Goal: Information Seeking & Learning: Learn about a topic

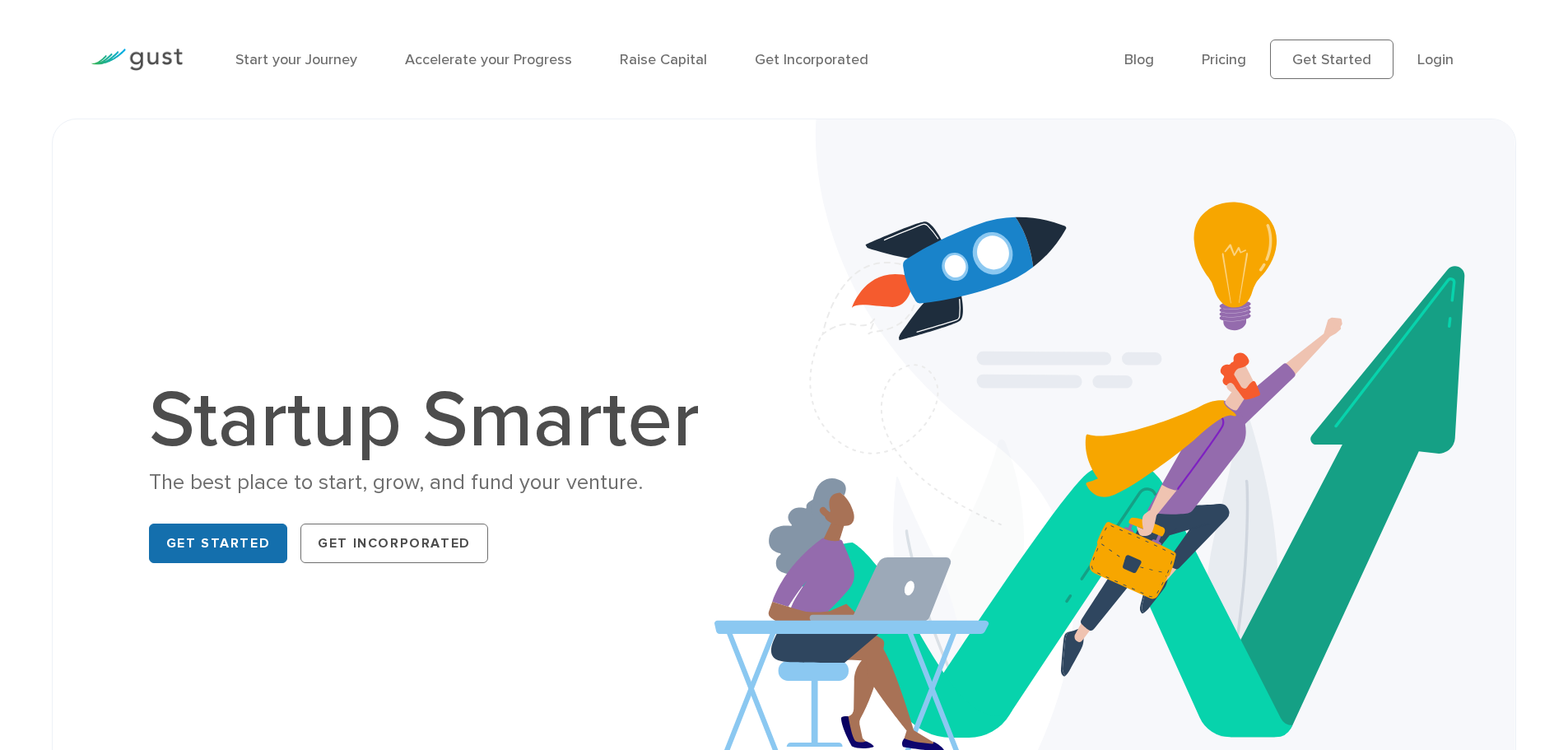
click at [250, 541] on link "Get Started" at bounding box center [218, 543] width 139 height 40
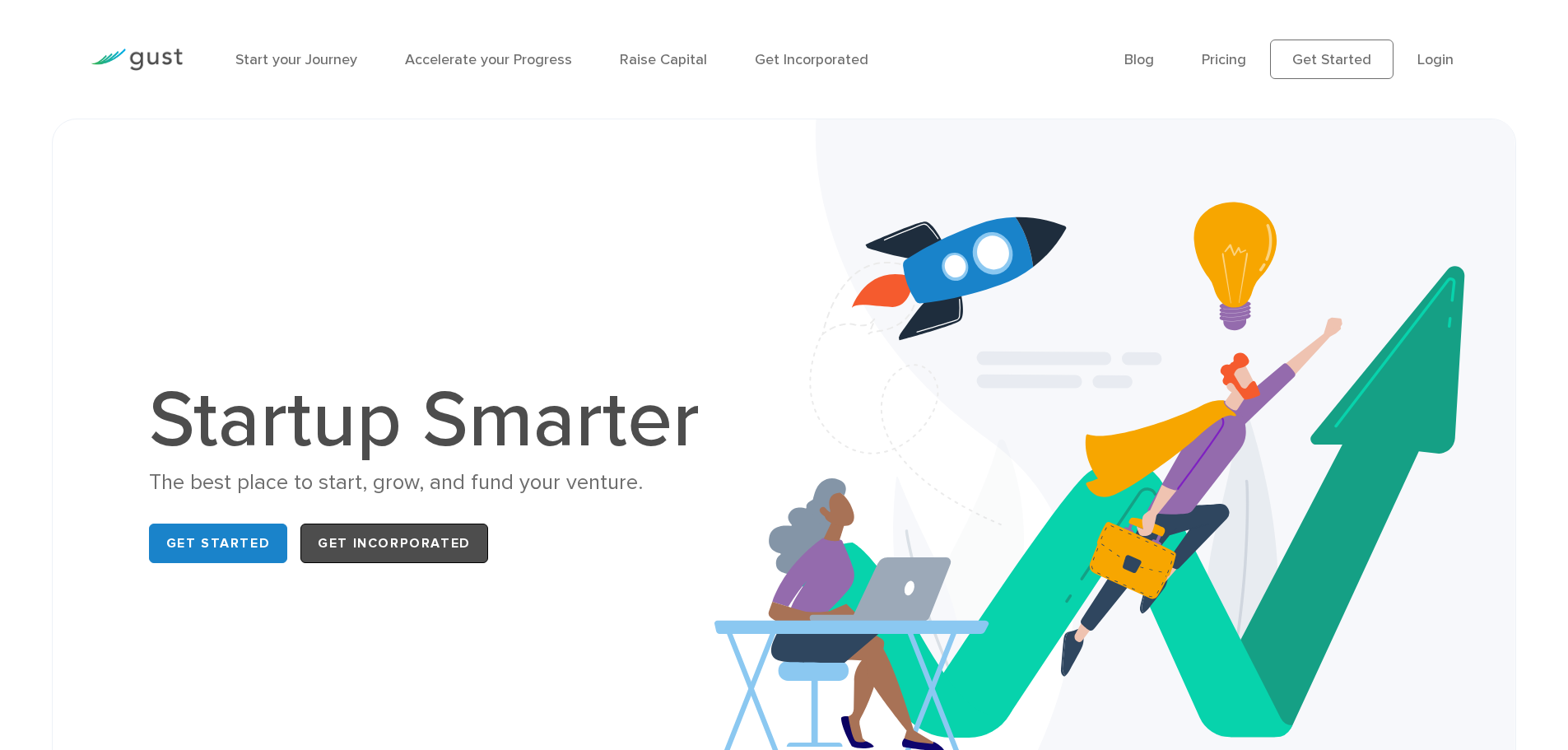
click at [407, 534] on link "Get Incorporated" at bounding box center [394, 543] width 188 height 40
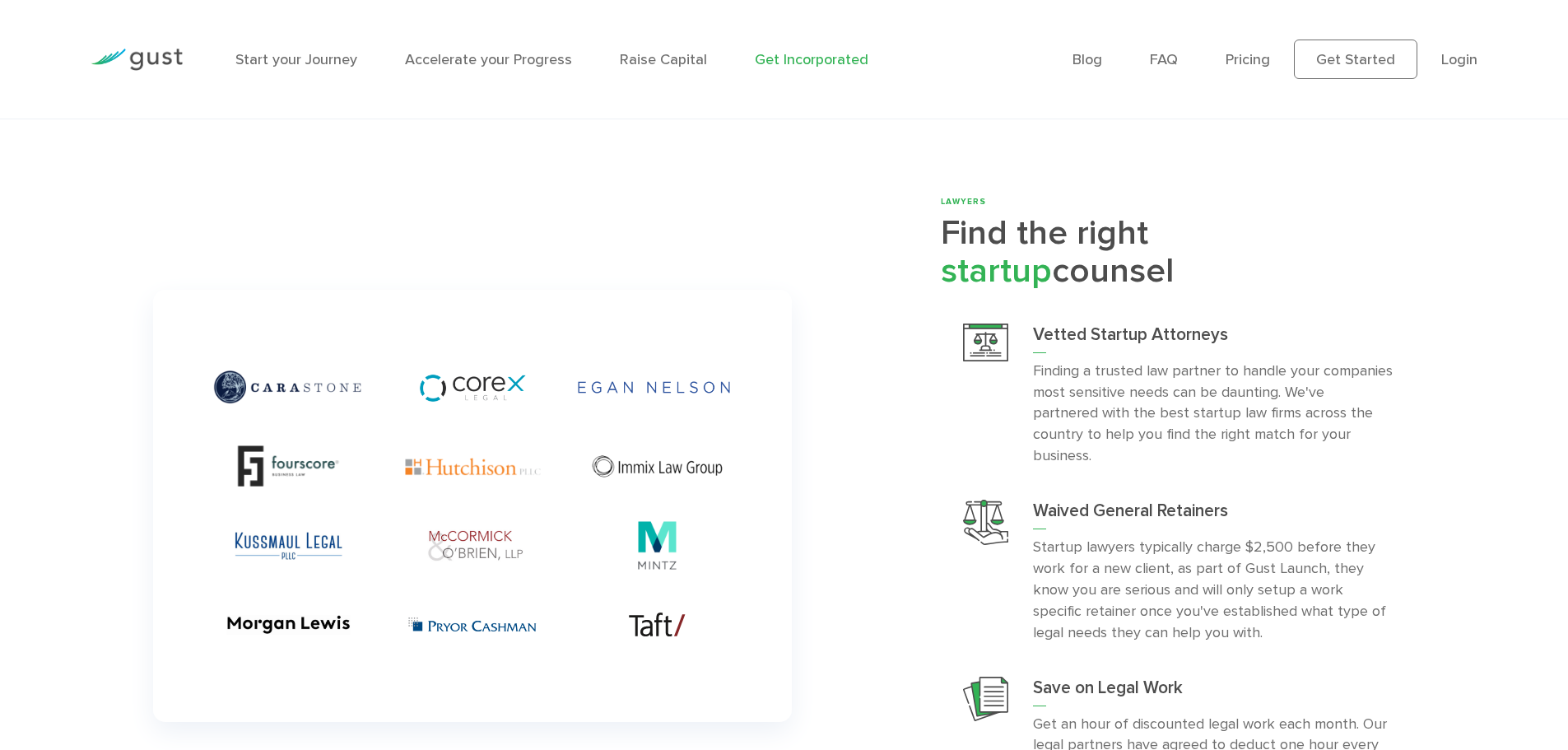
scroll to position [4200, 0]
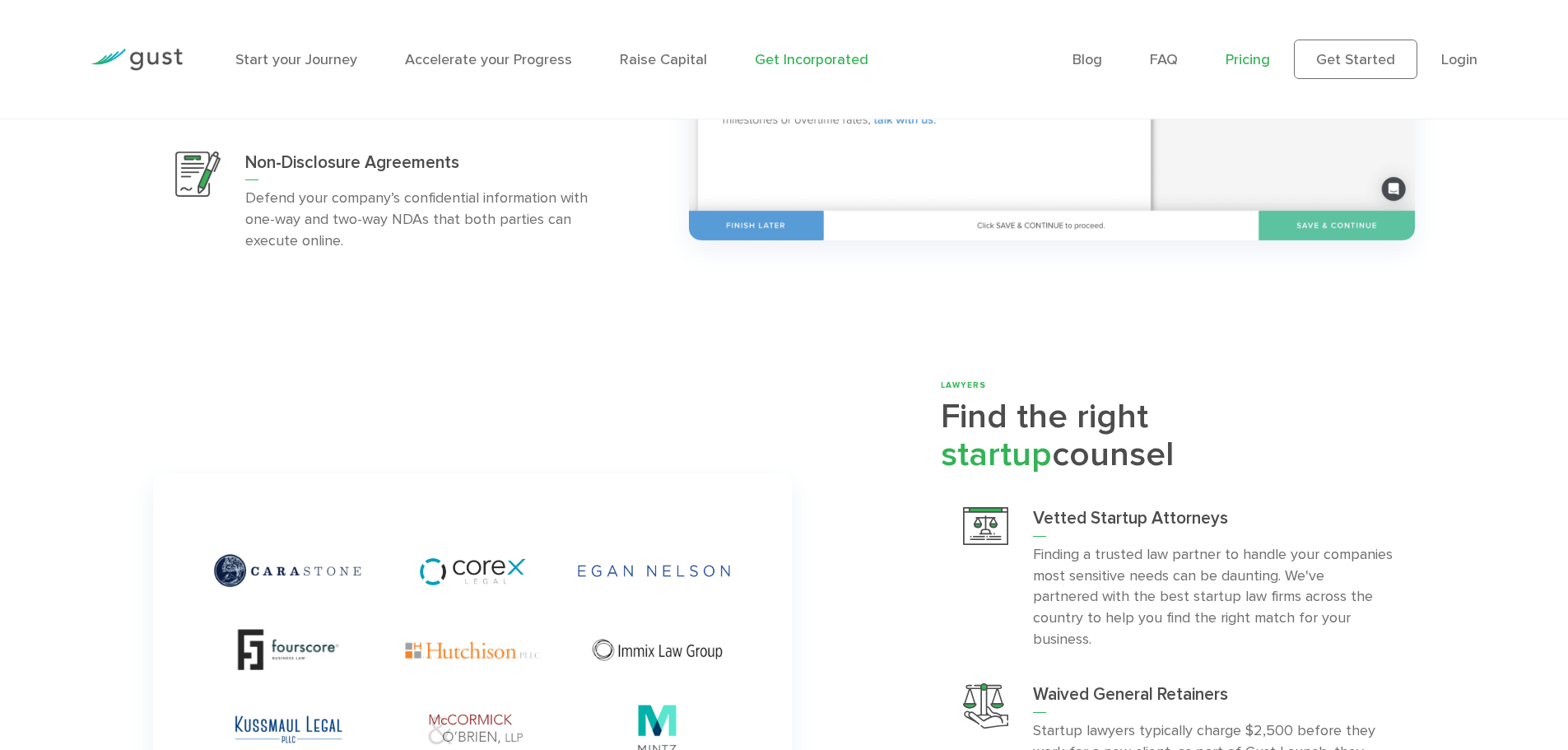
click at [1242, 63] on link "Pricing" at bounding box center [1248, 59] width 45 height 17
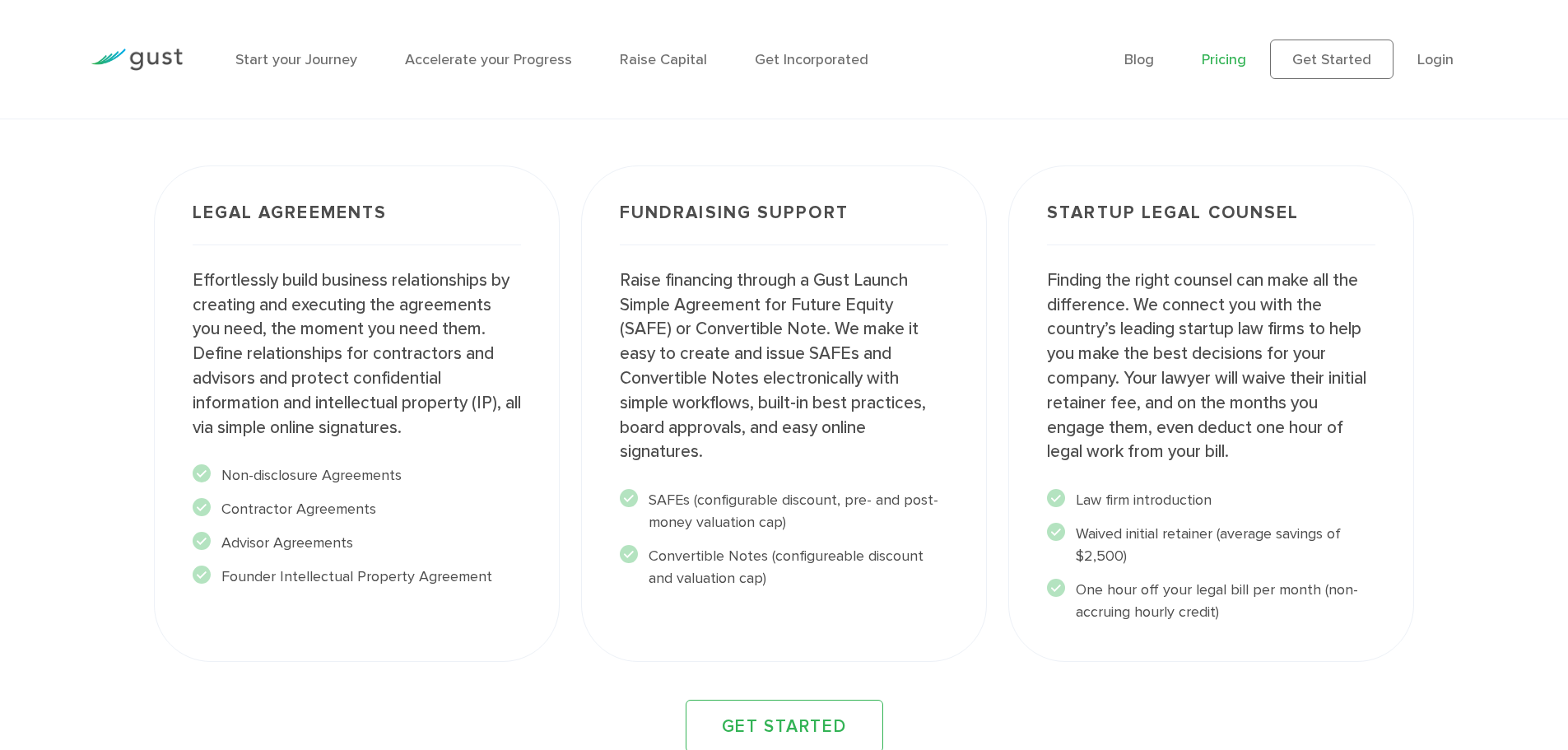
scroll to position [2059, 0]
